Goal: Book appointment/travel/reservation

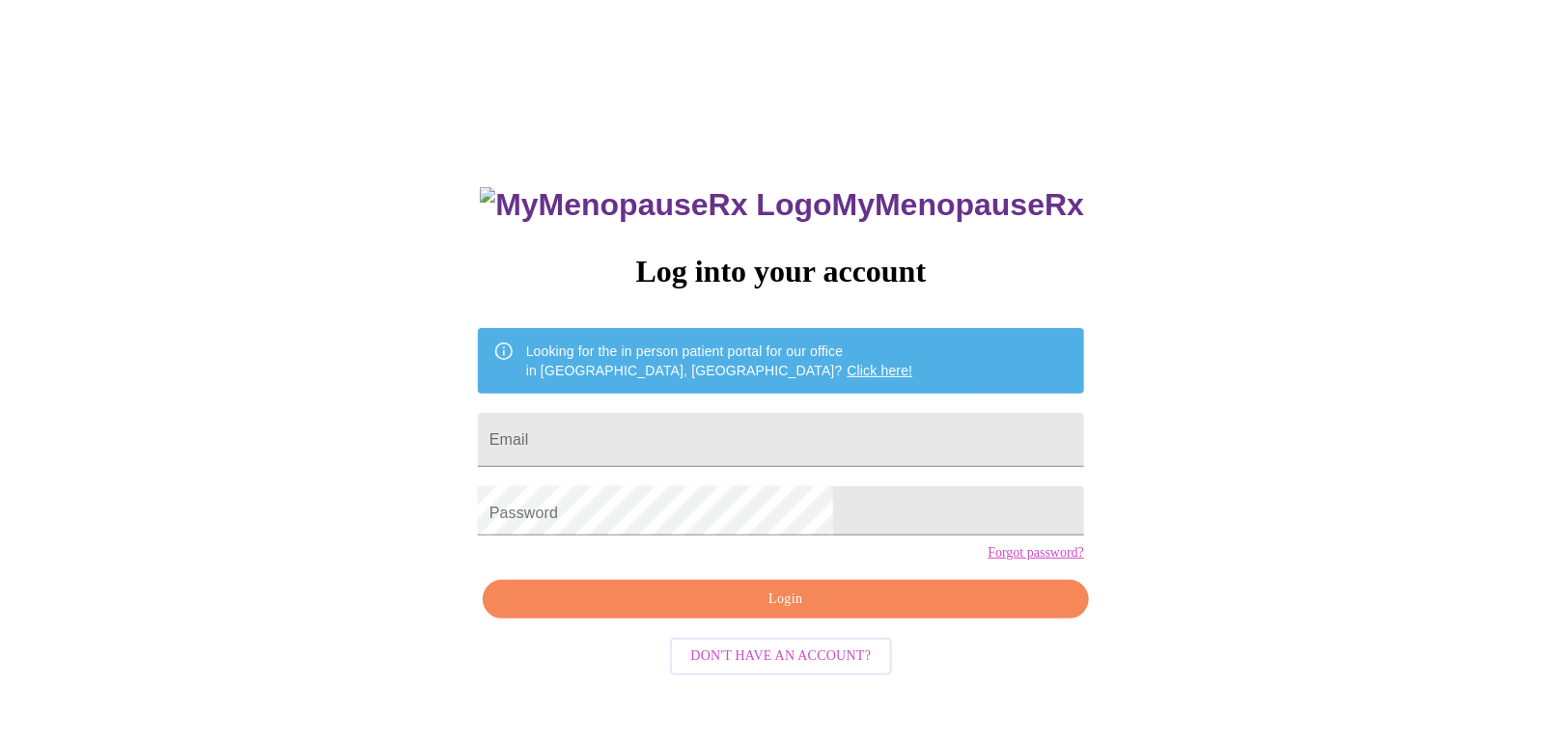
type input "[EMAIL_ADDRESS][DOMAIN_NAME]"
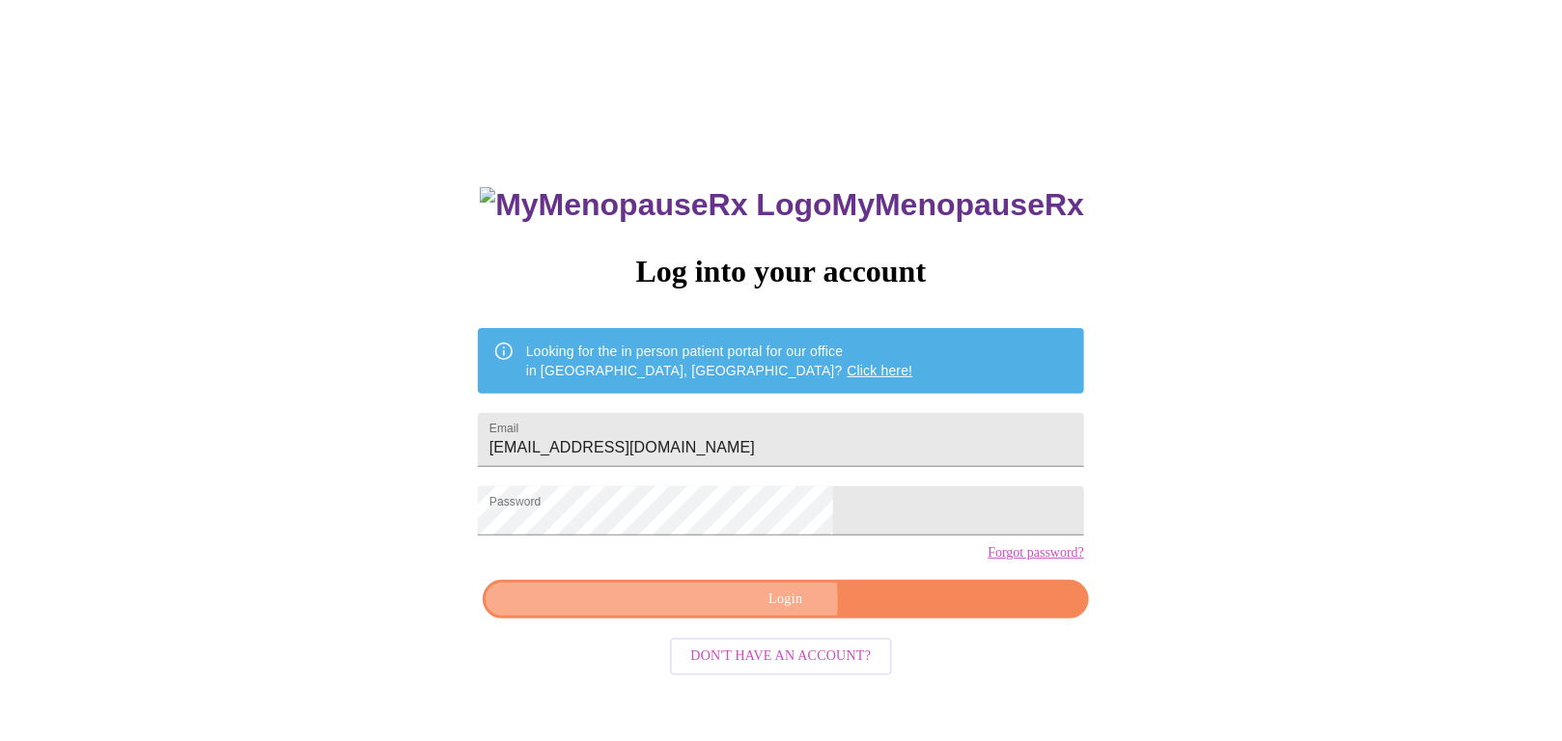
click at [786, 612] on span "Login" at bounding box center [786, 600] width 562 height 24
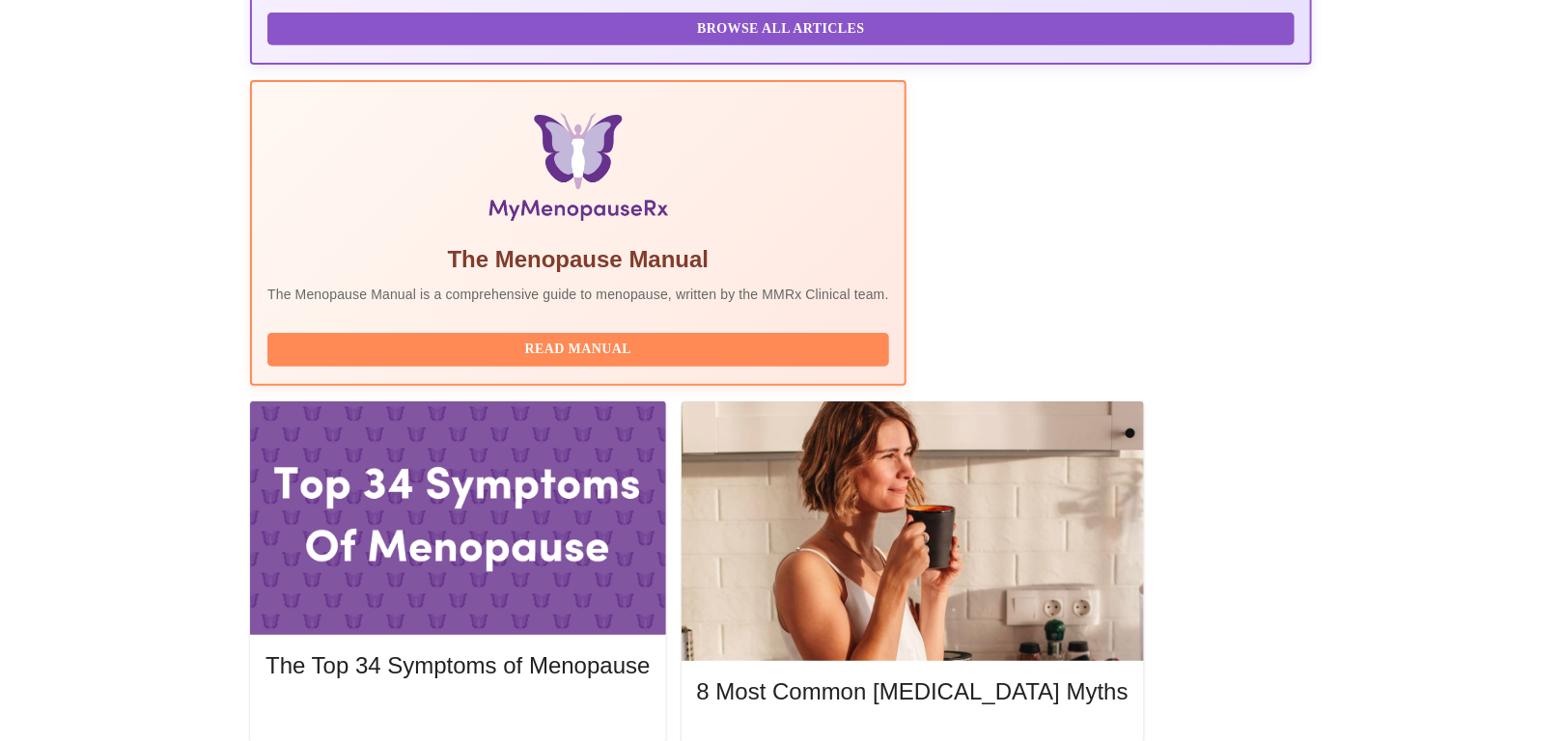
scroll to position [614, 0]
